Goal: Transaction & Acquisition: Purchase product/service

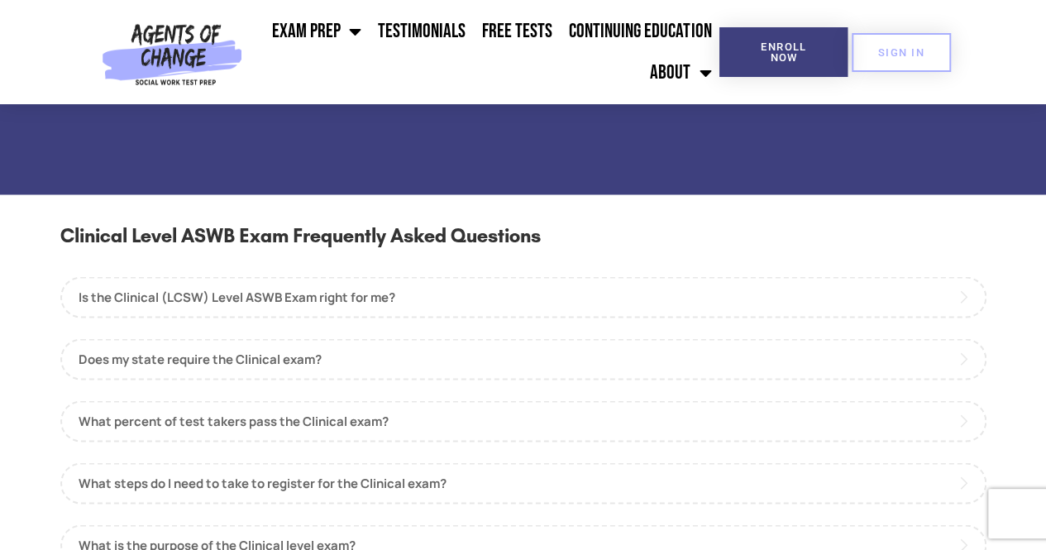
scroll to position [1406, 0]
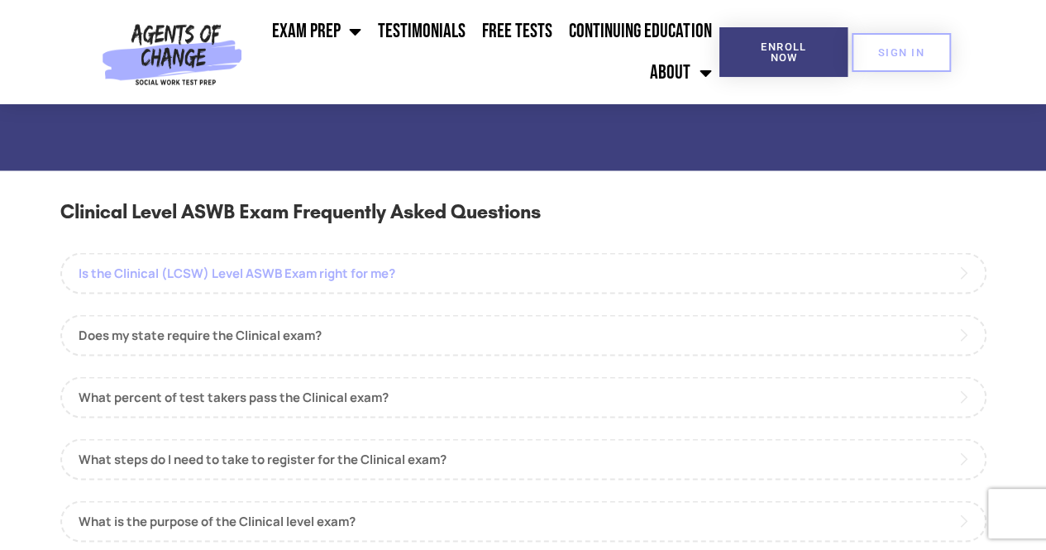
click at [485, 265] on link "Is the Clinical (LCSW) Level ASWB Exam right for me?" at bounding box center [523, 272] width 926 height 41
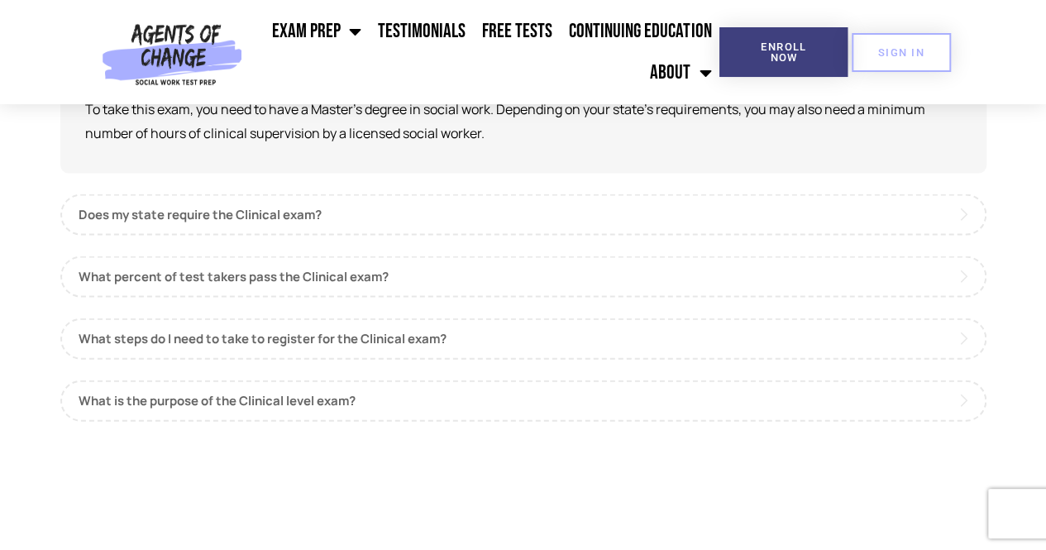
scroll to position [1654, 0]
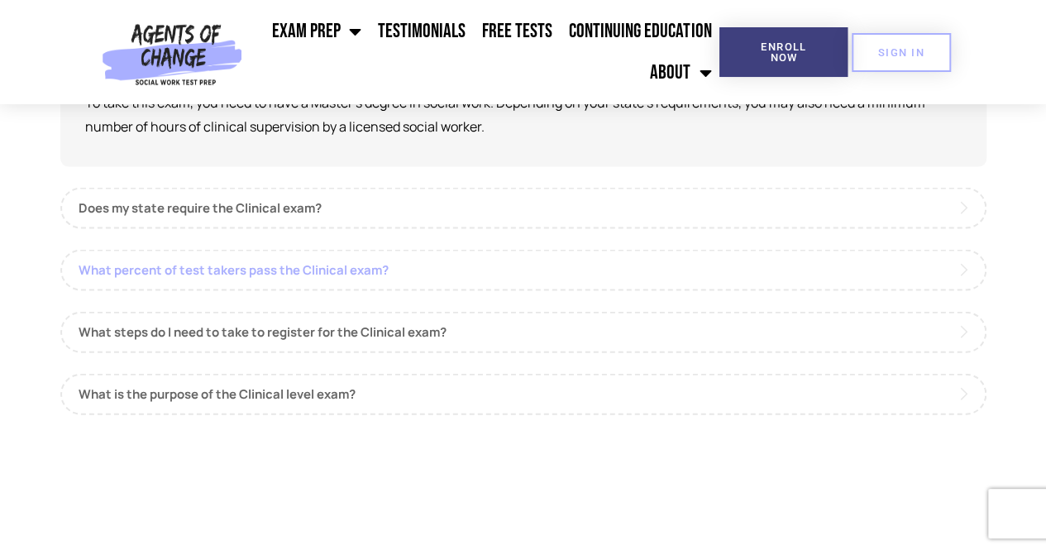
click at [392, 288] on link "What percent of test takers pass the Clinical exam?" at bounding box center [523, 270] width 926 height 41
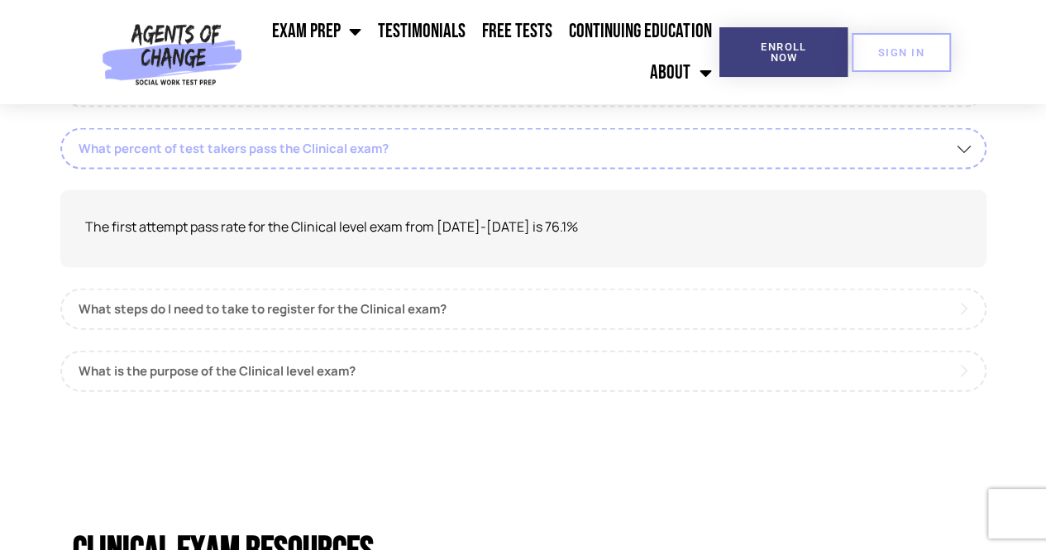
click at [443, 161] on link "What percent of test takers pass the Clinical exam?" at bounding box center [523, 148] width 926 height 41
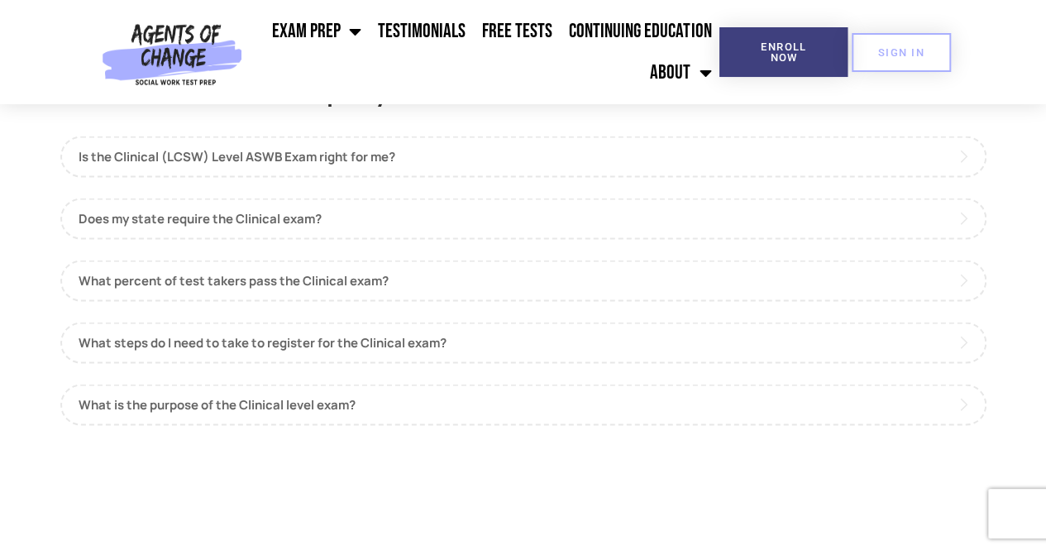
scroll to position [1488, 0]
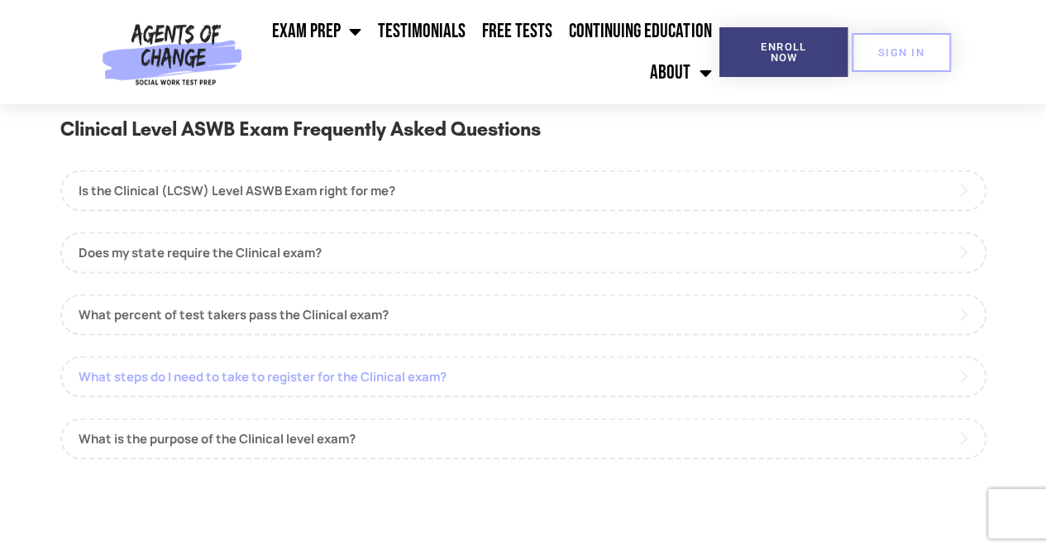
click at [431, 380] on link "What steps do I need to take to register for the Clinical exam?" at bounding box center [523, 376] width 926 height 41
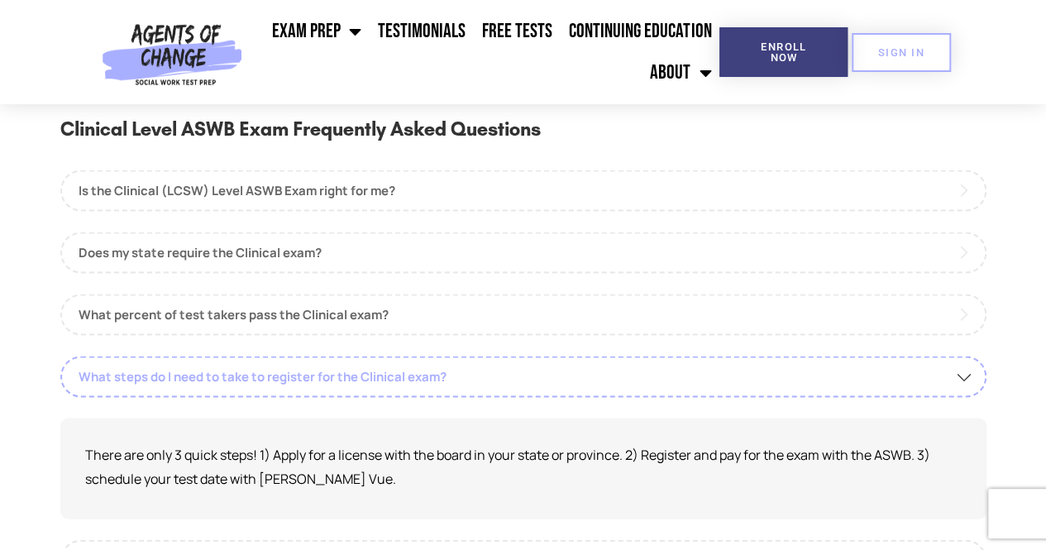
click at [431, 380] on link "What steps do I need to take to register for the Clinical exam?" at bounding box center [523, 376] width 926 height 41
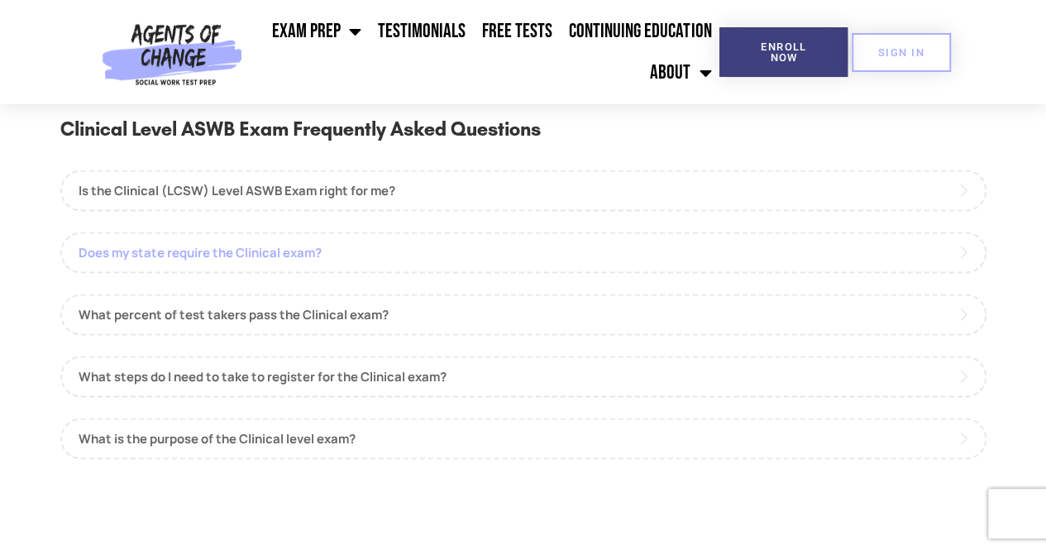
click at [274, 245] on link "Does my state require the Clinical exam?" at bounding box center [523, 252] width 926 height 41
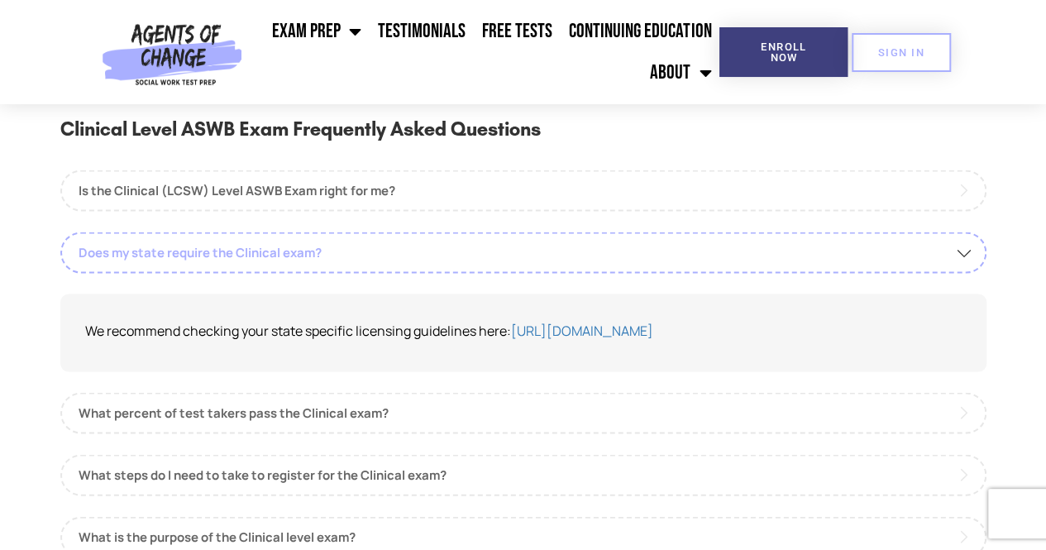
click at [274, 245] on link "Does my state require the Clinical exam?" at bounding box center [523, 252] width 926 height 41
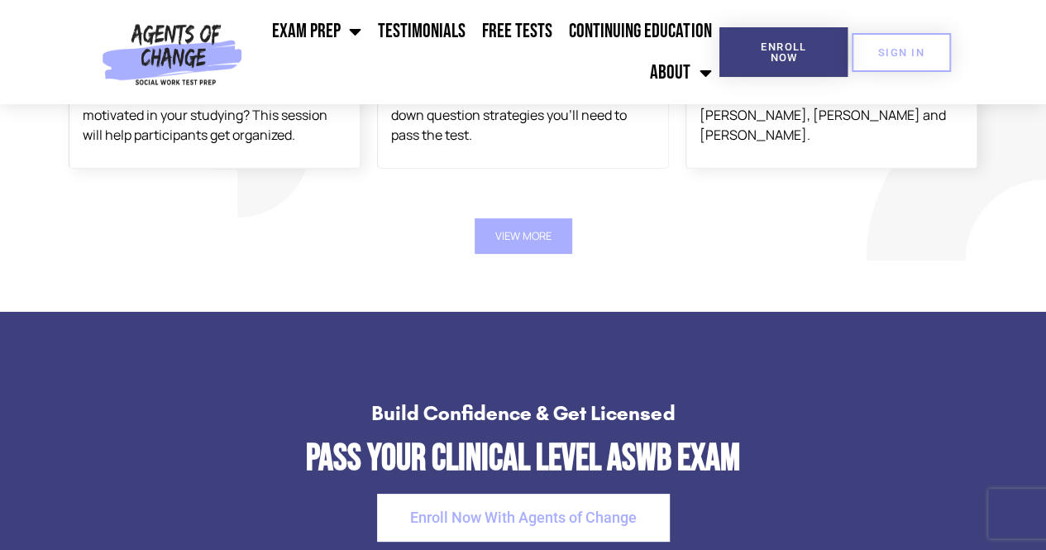
scroll to position [2976, 0]
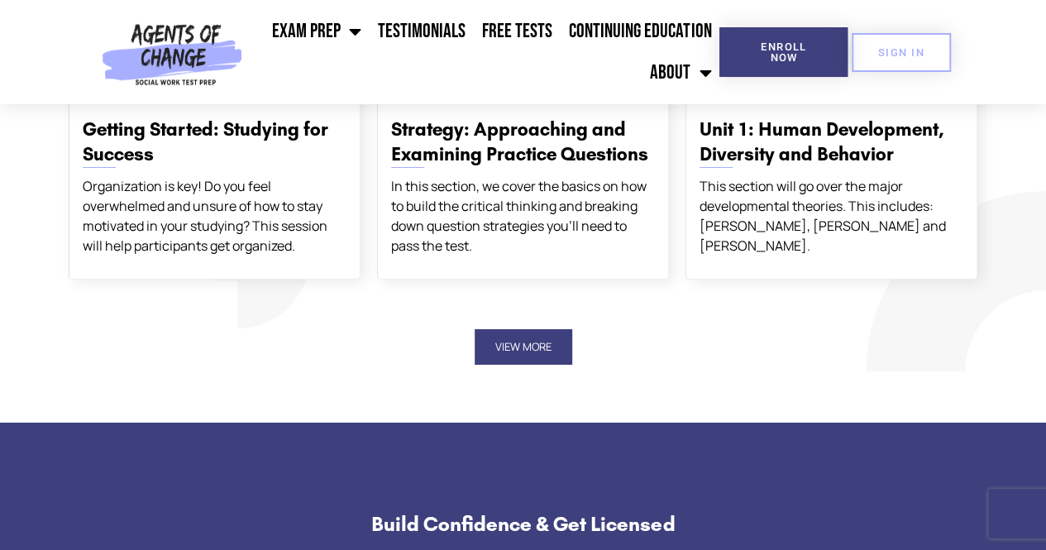
click at [512, 348] on button "View More" at bounding box center [524, 347] width 98 height 36
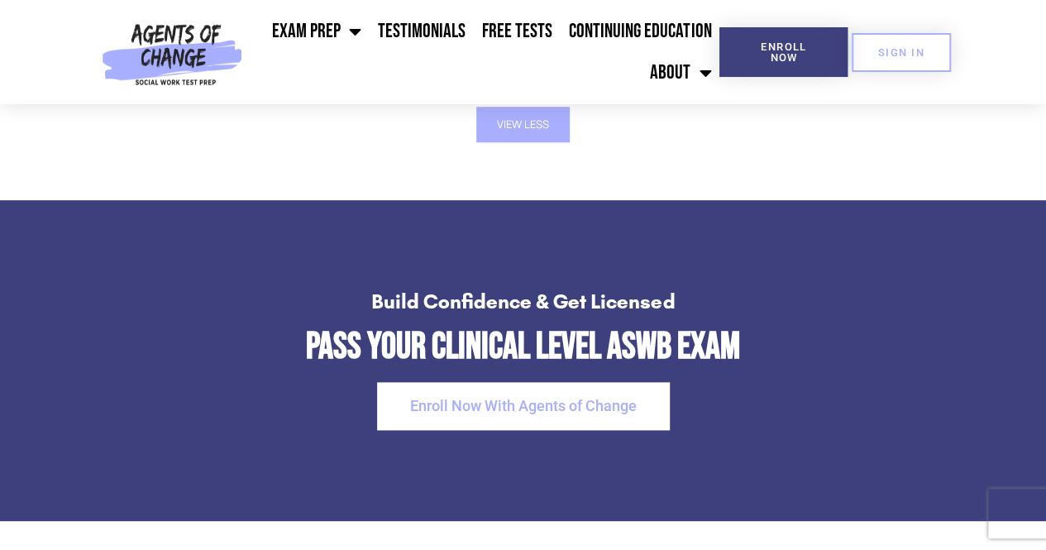
scroll to position [3969, 0]
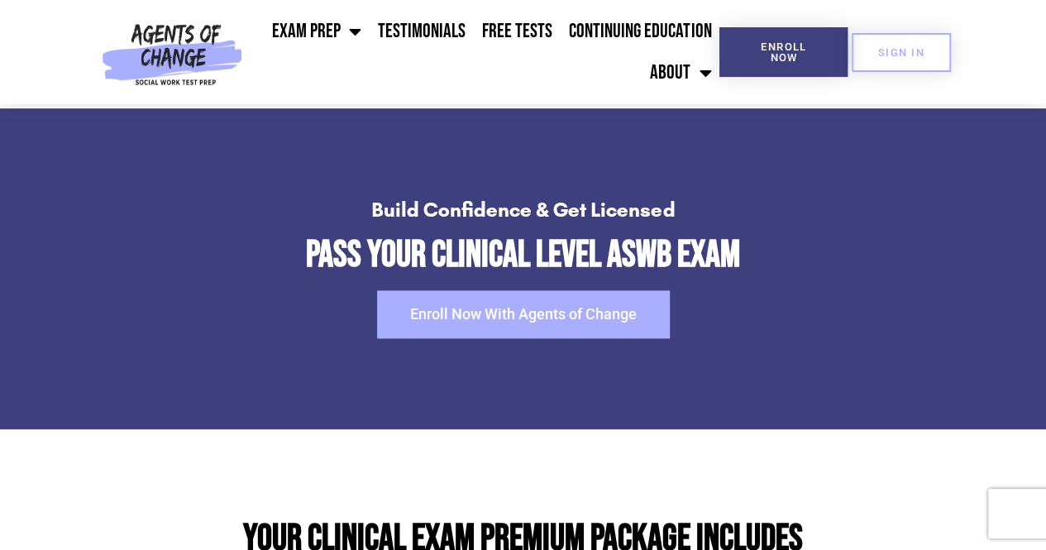
click at [524, 322] on span "Enroll Now With Agents of Change" at bounding box center [523, 314] width 227 height 15
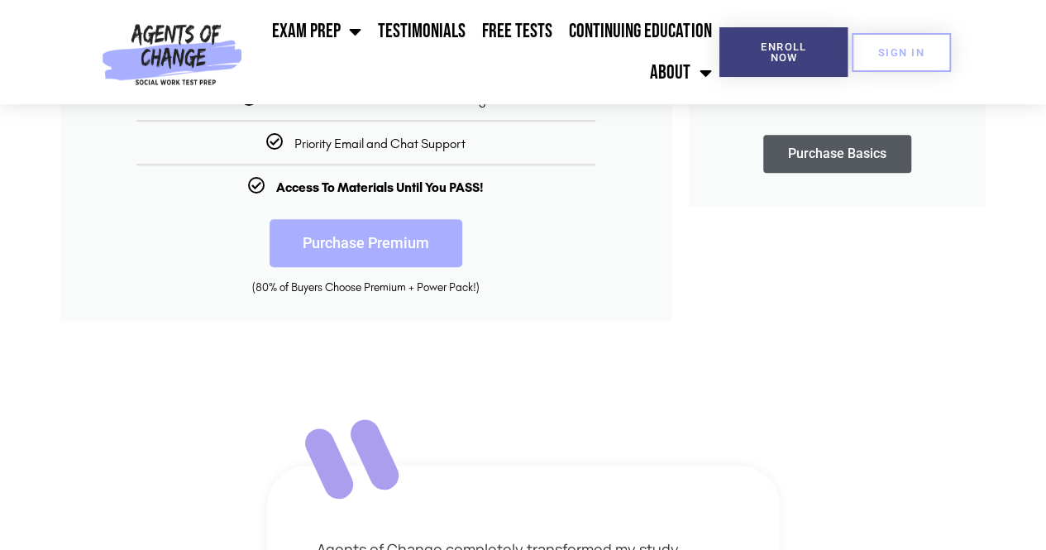
scroll to position [661, 0]
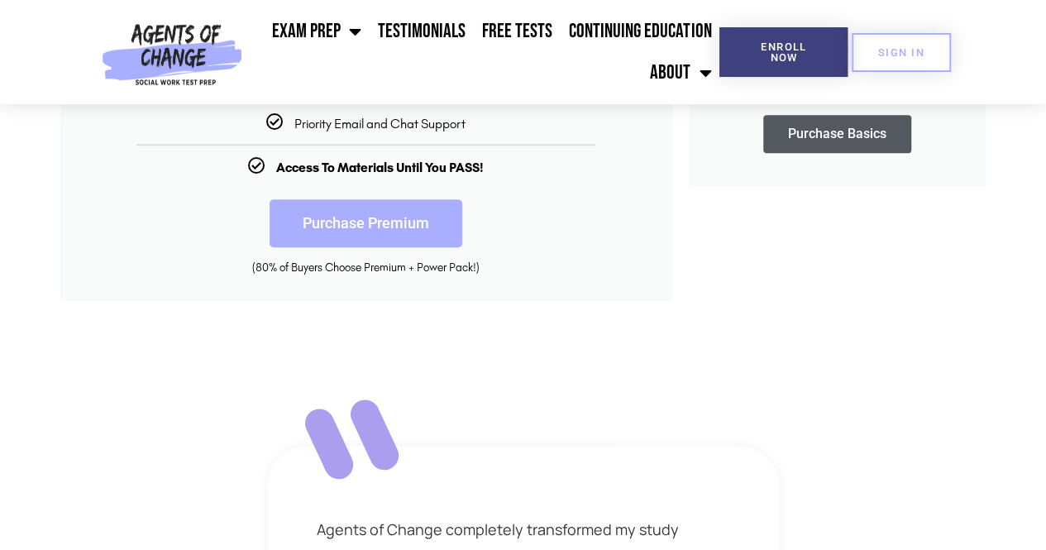
click at [396, 228] on link "Purchase Premium" at bounding box center [366, 223] width 193 height 48
